Goal: Task Accomplishment & Management: Manage account settings

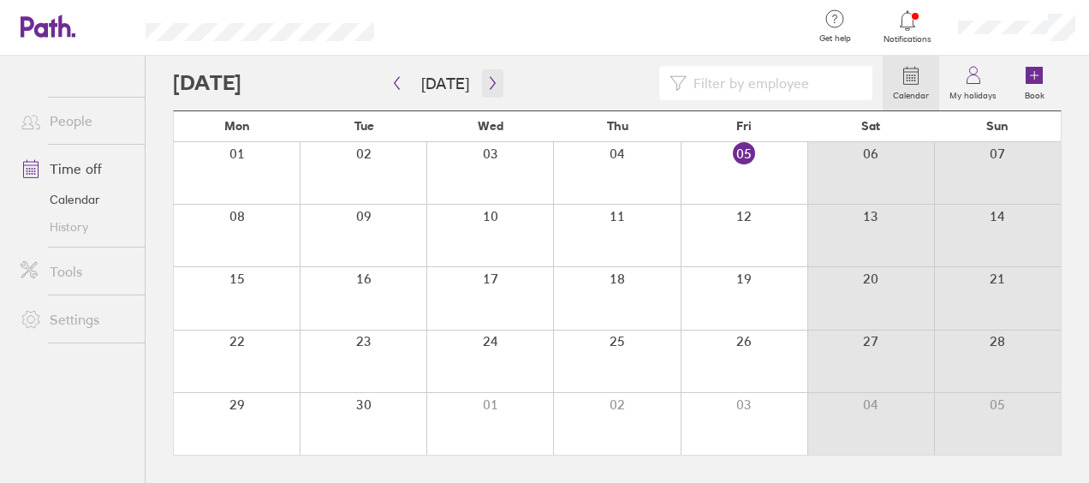
click at [486, 84] on icon "button" at bounding box center [492, 83] width 13 height 14
click at [225, 221] on div at bounding box center [237, 236] width 126 height 62
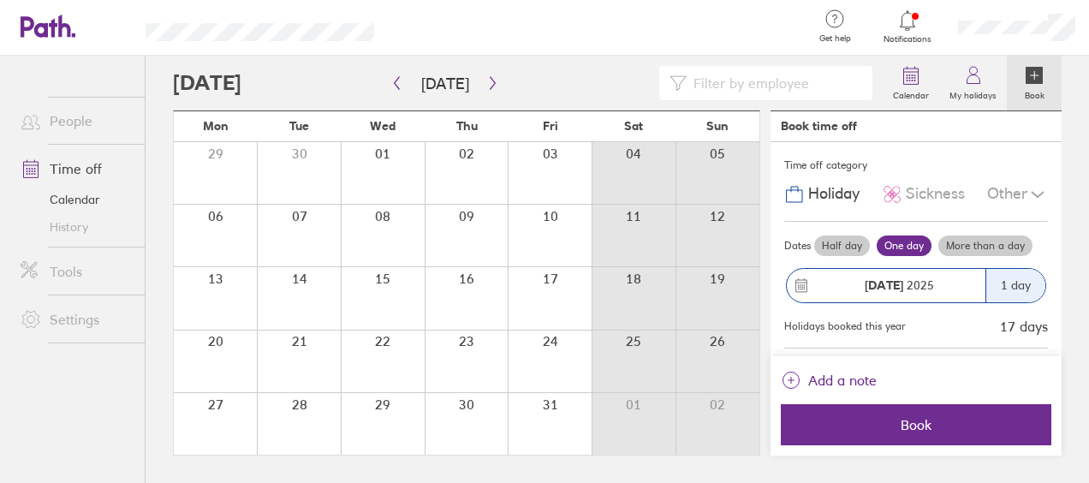
click at [1034, 83] on icon at bounding box center [1034, 75] width 17 height 17
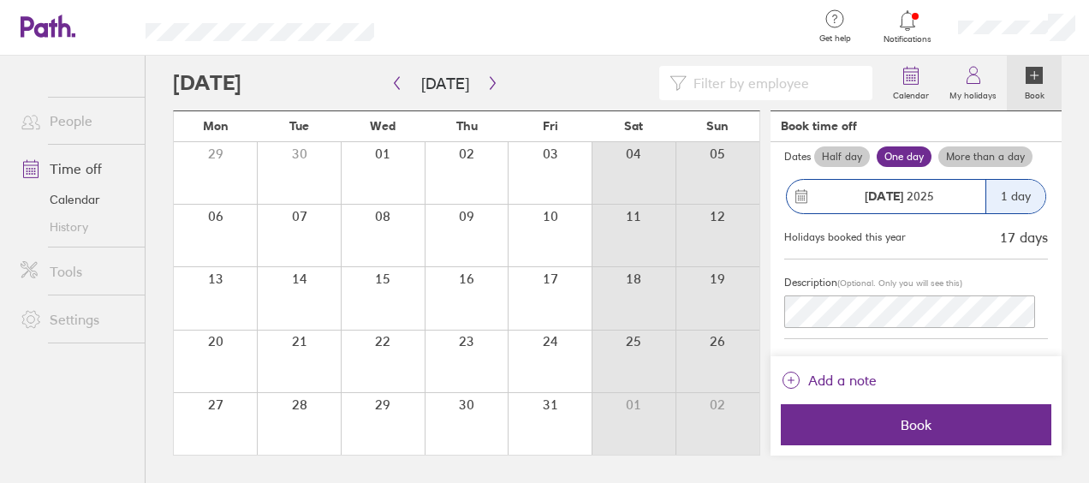
scroll to position [90, 0]
click at [75, 157] on link "Time off" at bounding box center [76, 169] width 138 height 34
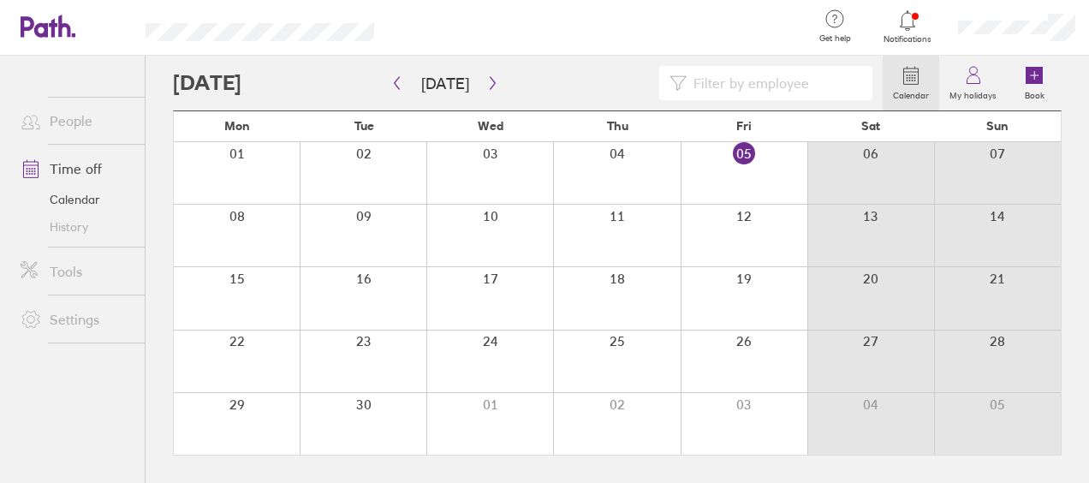
click at [79, 125] on link "People" at bounding box center [76, 121] width 138 height 34
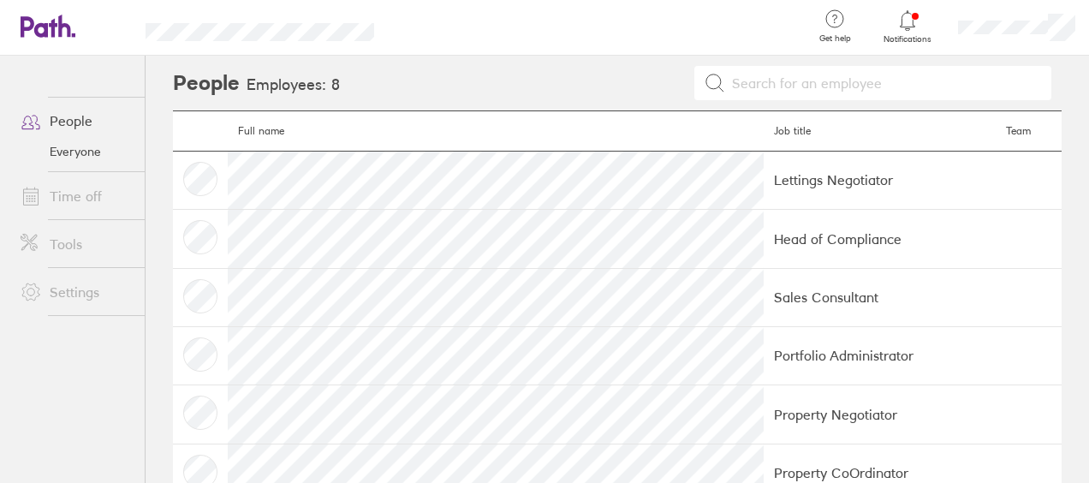
click at [92, 201] on link "Time off" at bounding box center [76, 196] width 138 height 34
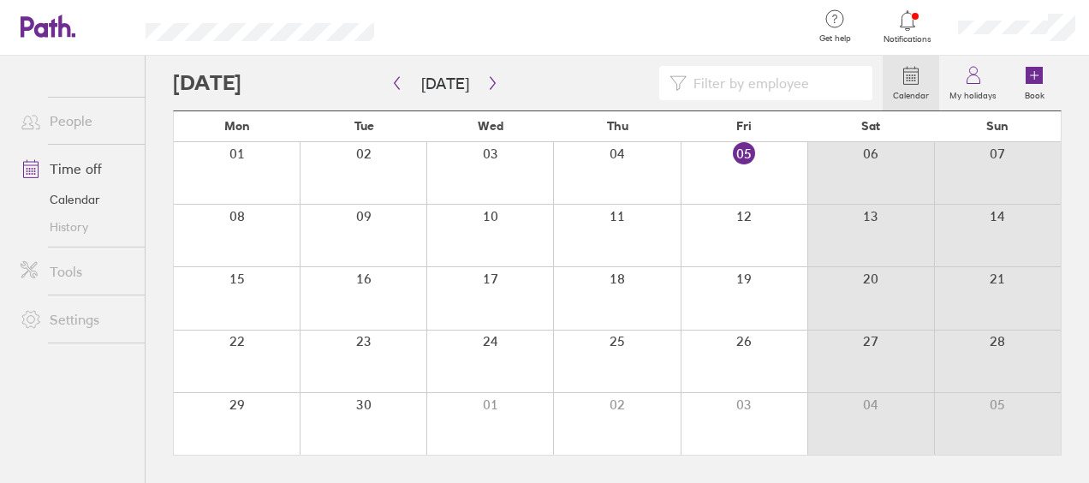
click at [921, 21] on div at bounding box center [908, 21] width 56 height 24
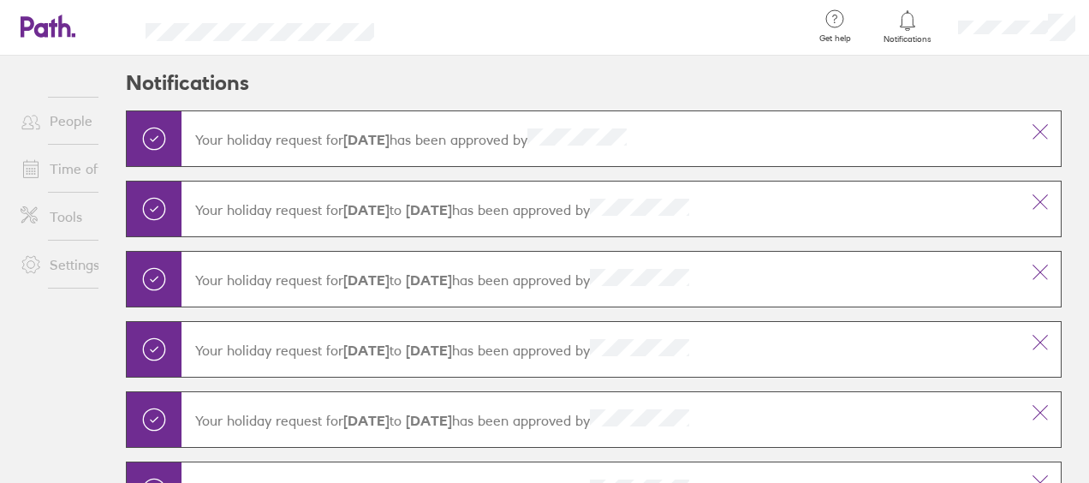
click at [33, 129] on icon at bounding box center [31, 120] width 21 height 21
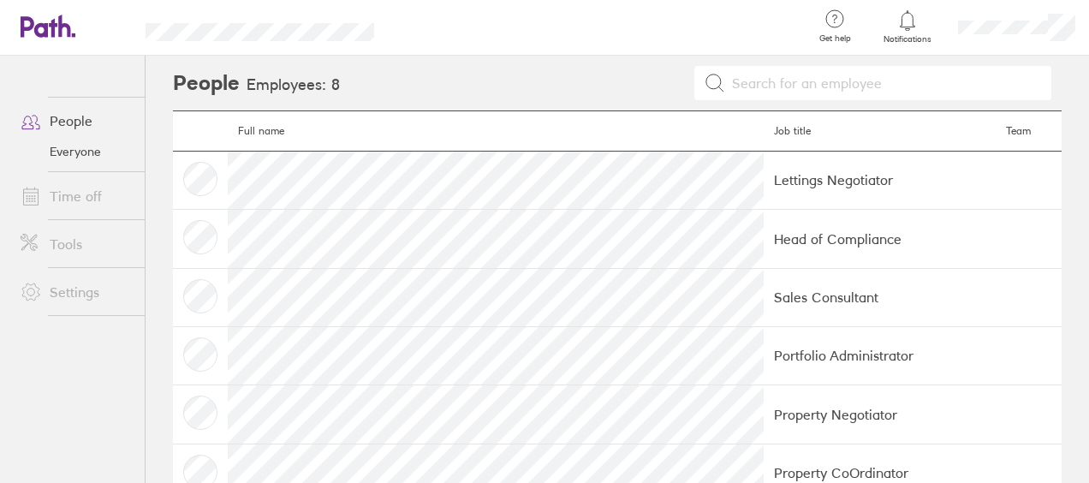
click at [61, 161] on link "Everyone" at bounding box center [76, 151] width 138 height 27
click at [87, 184] on link "Time off" at bounding box center [76, 196] width 138 height 34
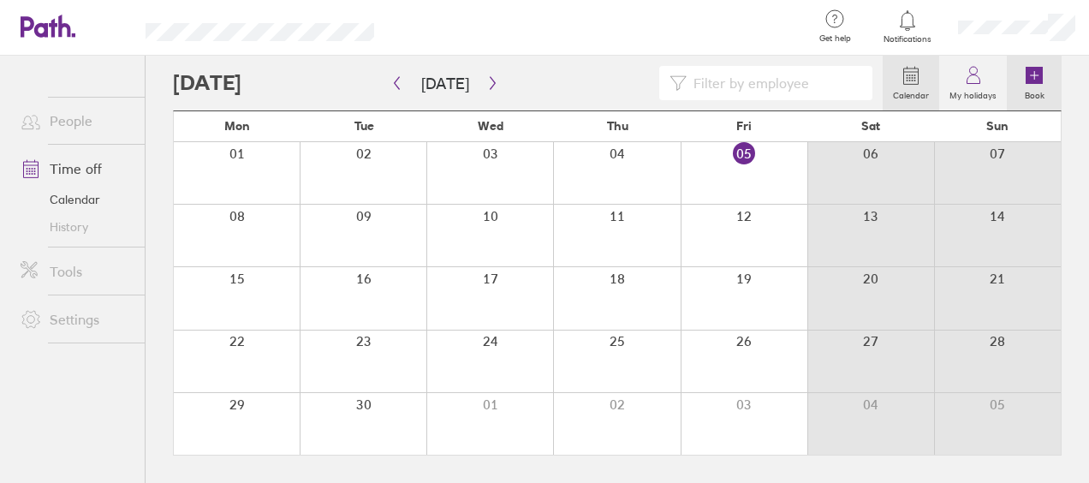
click at [1029, 79] on icon at bounding box center [1034, 75] width 17 height 17
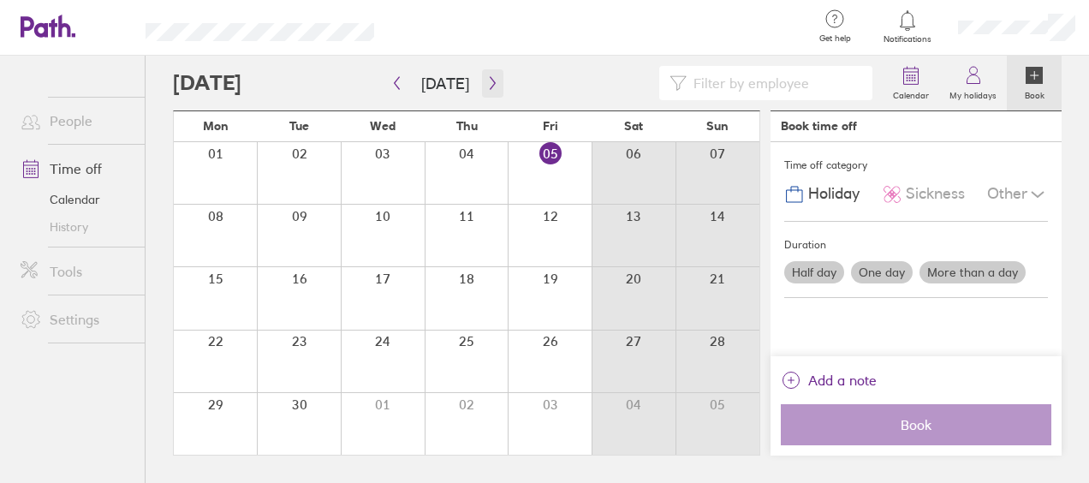
click at [492, 82] on icon "button" at bounding box center [492, 83] width 13 height 14
click at [248, 243] on div at bounding box center [215, 236] width 83 height 62
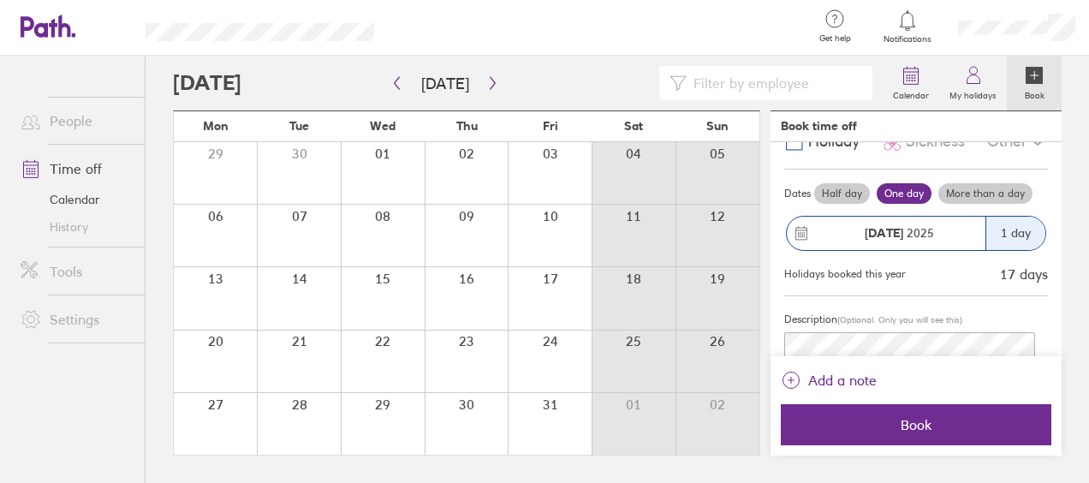
scroll to position [90, 0]
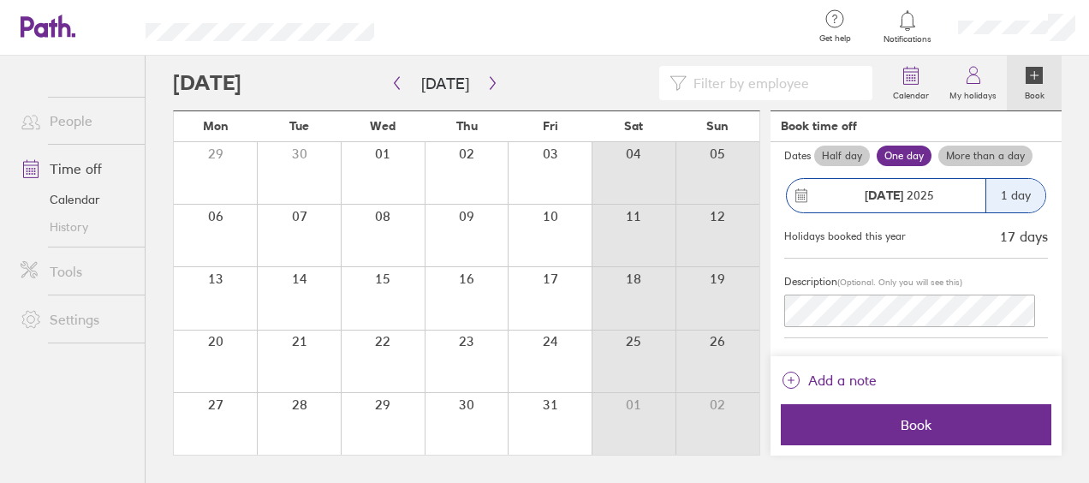
click at [296, 235] on div at bounding box center [299, 236] width 84 height 62
click at [305, 218] on div at bounding box center [299, 236] width 84 height 62
click at [973, 152] on label "More than a day" at bounding box center [986, 156] width 94 height 21
click at [0, 0] on input "More than a day" at bounding box center [0, 0] width 0 height 0
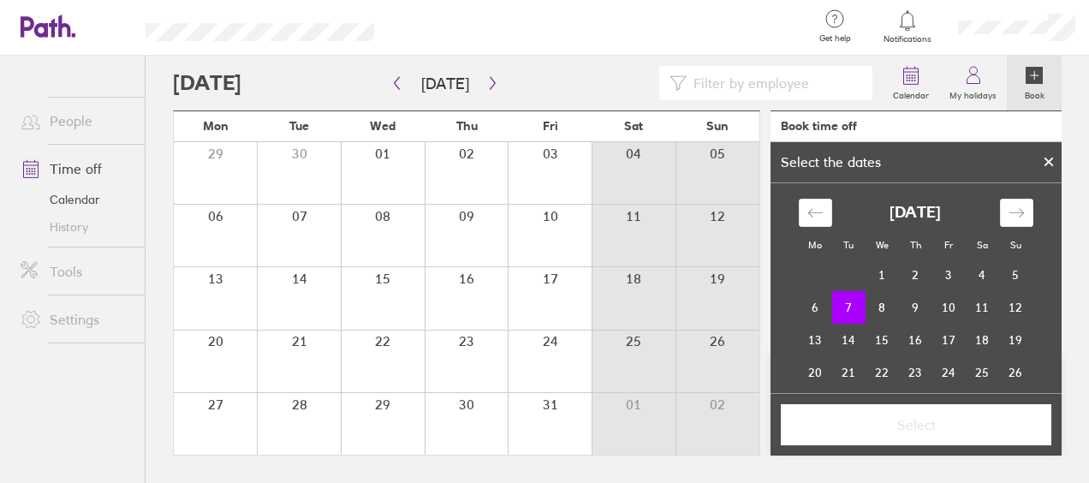
drag, startPoint x: 308, startPoint y: 223, endPoint x: 319, endPoint y: 220, distance: 10.6
click at [308, 223] on div at bounding box center [299, 236] width 84 height 62
click at [560, 218] on div at bounding box center [550, 236] width 84 height 62
click at [946, 304] on td "10" at bounding box center [949, 307] width 33 height 33
click at [920, 436] on button "Select" at bounding box center [916, 424] width 271 height 41
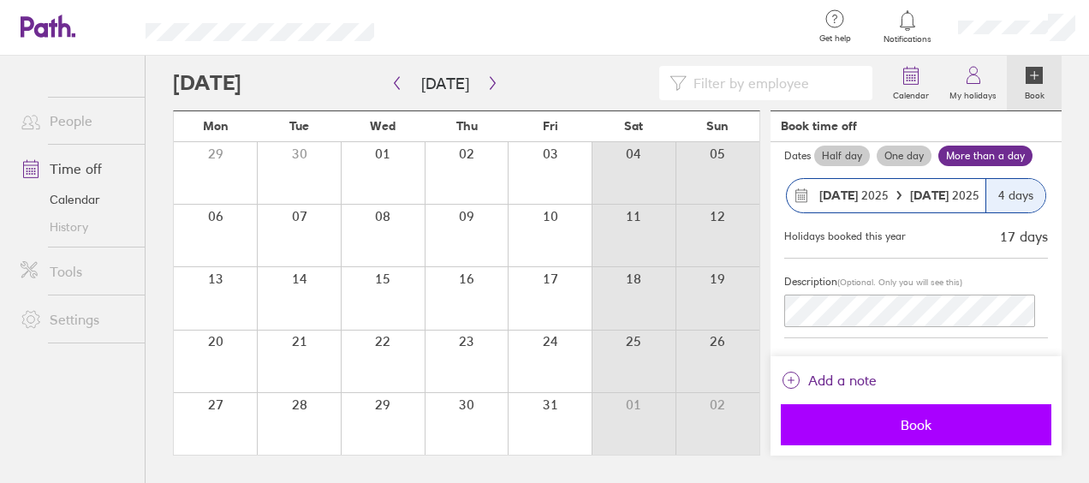
click at [947, 423] on span "Book" at bounding box center [916, 424] width 247 height 15
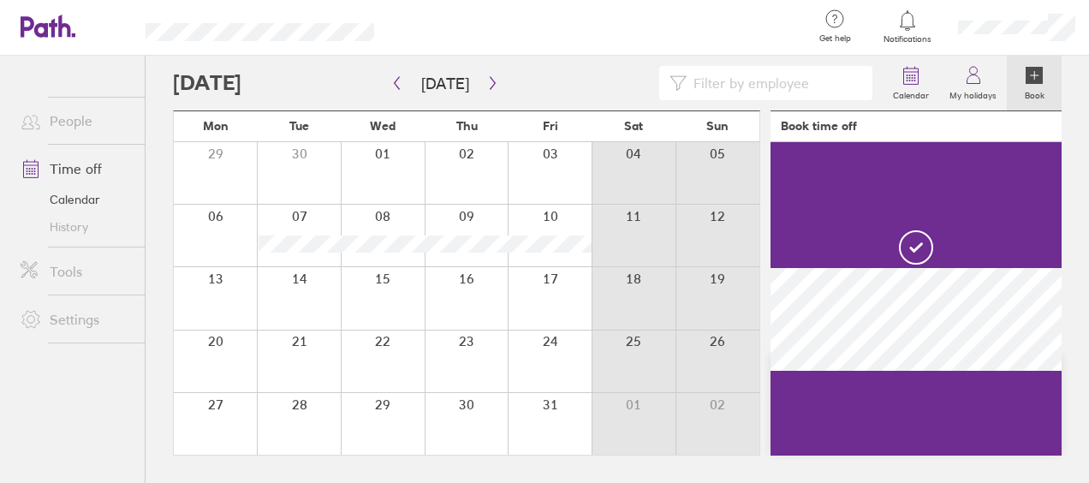
scroll to position [0, 0]
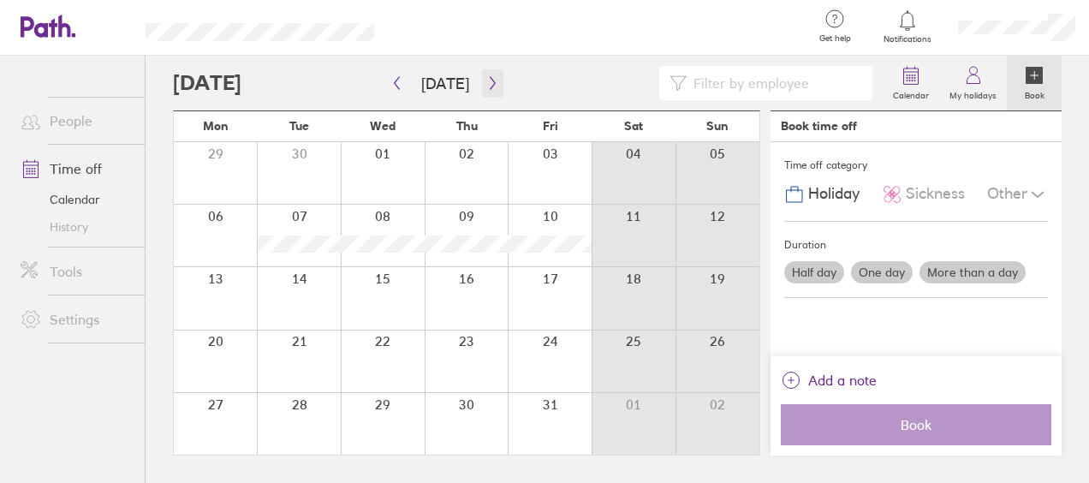
click at [495, 84] on button "button" at bounding box center [492, 83] width 21 height 28
click at [404, 80] on button "button" at bounding box center [396, 83] width 21 height 28
